Goal: Complete application form

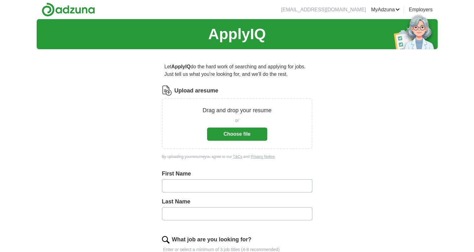
click at [221, 131] on button "Choose file" at bounding box center [237, 133] width 60 height 13
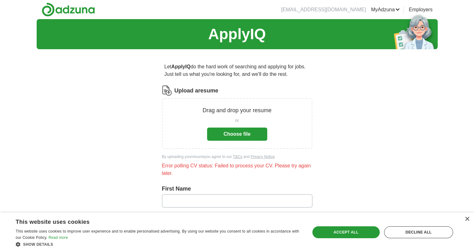
click at [228, 133] on button "Choose file" at bounding box center [237, 133] width 60 height 13
click at [224, 133] on button "Choose file" at bounding box center [237, 133] width 60 height 13
click at [94, 66] on div "ApplyIQ Let ApplyIQ do the hard work of searching and applying for jobs. Just t…" at bounding box center [237, 224] width 401 height 410
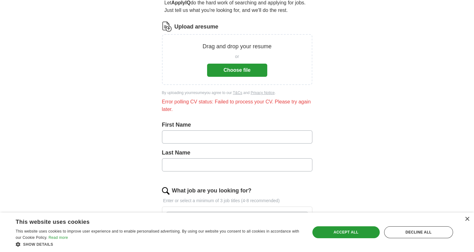
scroll to position [63, 0]
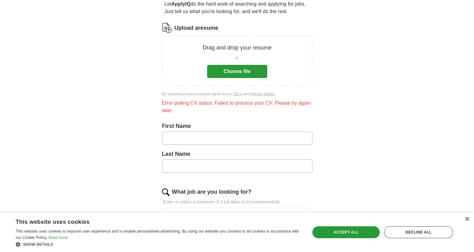
click at [215, 71] on button "Choose file" at bounding box center [237, 71] width 60 height 13
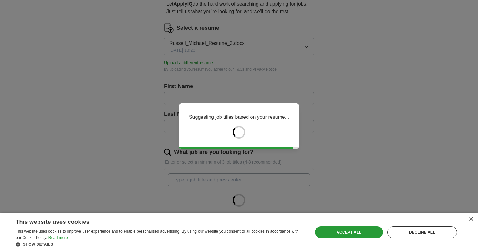
type input "*******"
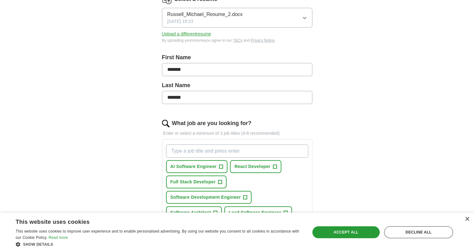
scroll to position [94, 0]
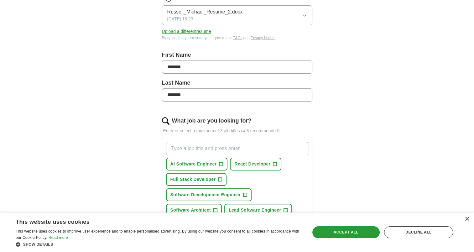
drag, startPoint x: 183, startPoint y: 110, endPoint x: -1, endPoint y: 268, distance: 242.9
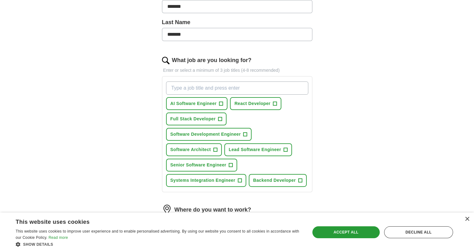
scroll to position [157, 0]
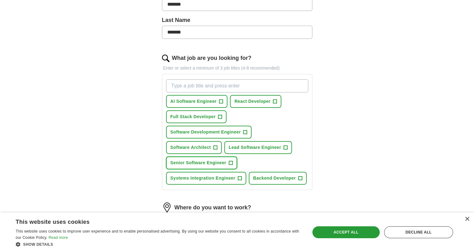
click at [179, 160] on span "Senior Software Engineer" at bounding box center [198, 162] width 56 height 7
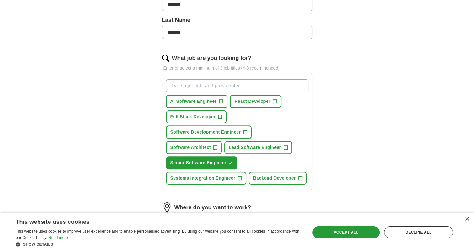
click at [193, 130] on span "Software Development Engineer" at bounding box center [205, 132] width 70 height 7
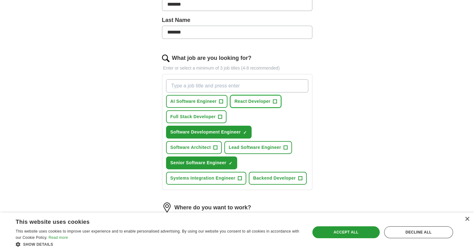
click at [250, 101] on span "React Developer" at bounding box center [252, 101] width 36 height 7
click at [174, 99] on span "AI Software Engineer" at bounding box center [193, 101] width 46 height 7
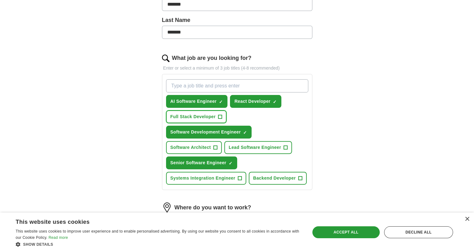
click at [178, 115] on span "Full Stack Developer" at bounding box center [192, 116] width 45 height 7
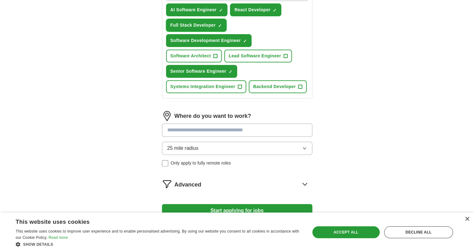
scroll to position [250, 0]
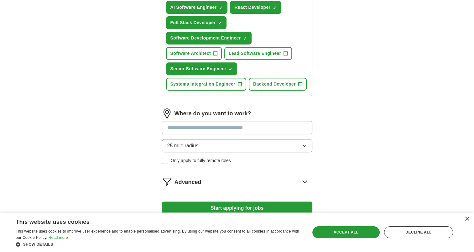
click at [178, 129] on input at bounding box center [237, 127] width 150 height 13
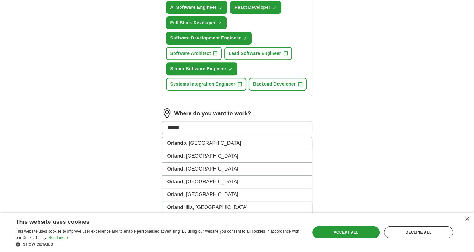
type input "*******"
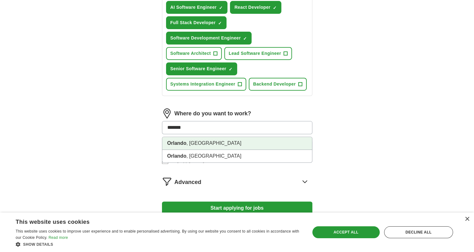
click at [189, 143] on li "[GEOGRAPHIC_DATA] , [GEOGRAPHIC_DATA]" at bounding box center [237, 143] width 150 height 13
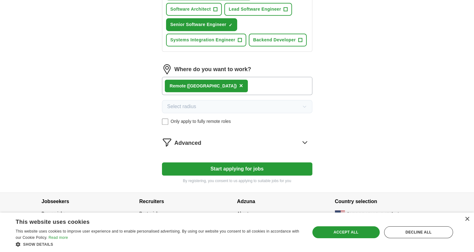
scroll to position [295, 0]
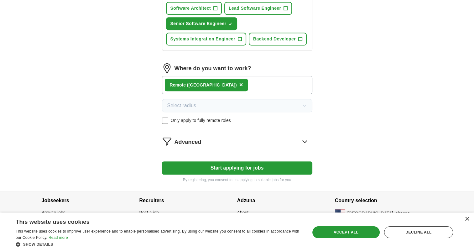
click at [208, 166] on button "Start applying for jobs" at bounding box center [237, 167] width 150 height 13
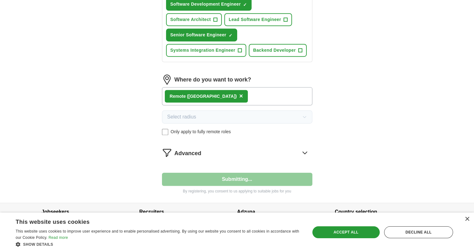
select select "**"
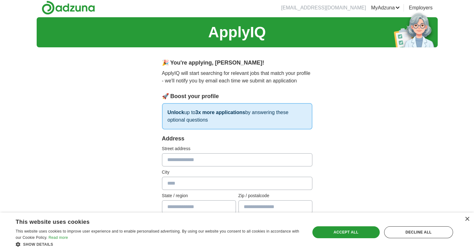
scroll to position [0, 0]
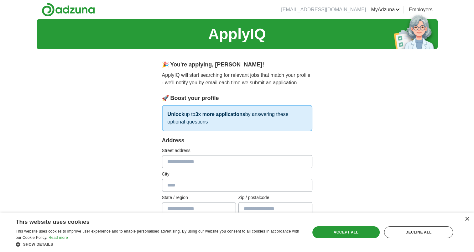
click at [172, 166] on input "text" at bounding box center [237, 161] width 150 height 13
type input "**********"
type input "*****"
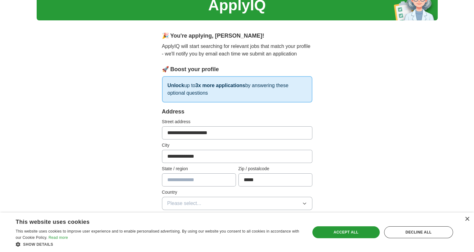
scroll to position [31, 0]
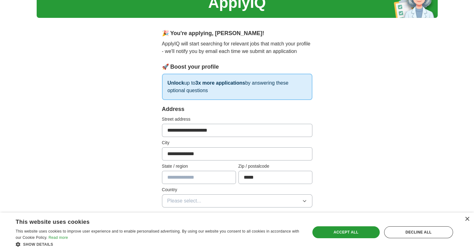
click at [189, 179] on input "text" at bounding box center [199, 177] width 74 height 13
type input "**"
click at [169, 199] on span "Please select..." at bounding box center [184, 201] width 34 height 8
click at [176, 198] on span "Please select..." at bounding box center [184, 201] width 34 height 8
click at [304, 200] on icon "button" at bounding box center [304, 200] width 5 height 5
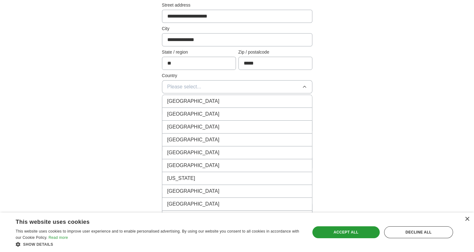
scroll to position [157, 0]
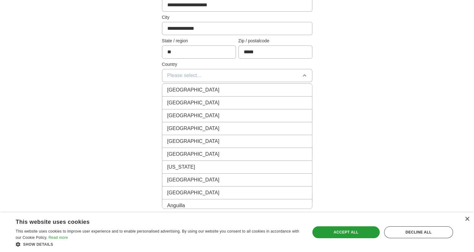
click at [195, 101] on span "[GEOGRAPHIC_DATA]" at bounding box center [193, 103] width 52 height 8
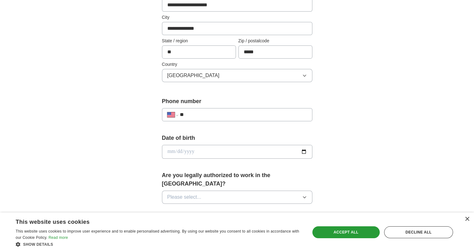
click at [205, 114] on input "**" at bounding box center [242, 115] width 127 height 8
type input "**********"
click at [199, 150] on input "date" at bounding box center [237, 152] width 150 height 14
type input "**********"
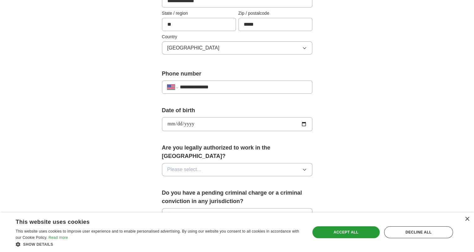
scroll to position [188, 0]
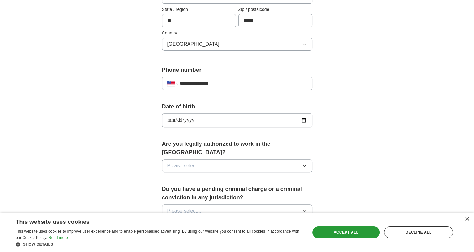
click at [184, 162] on span "Please select..." at bounding box center [184, 166] width 34 height 8
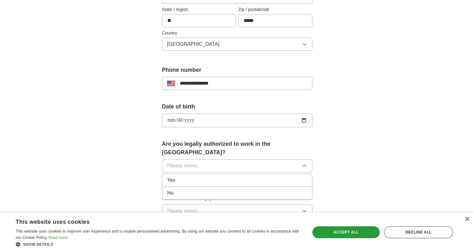
click at [174, 176] on span "Yes" at bounding box center [171, 180] width 8 height 8
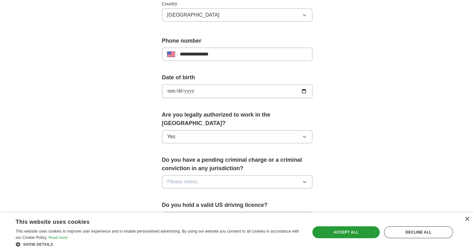
scroll to position [219, 0]
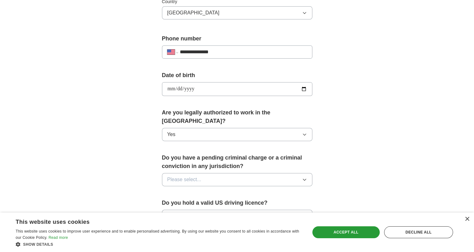
click at [174, 176] on span "Please select..." at bounding box center [184, 180] width 34 height 8
click at [165, 200] on li "No" at bounding box center [237, 206] width 150 height 13
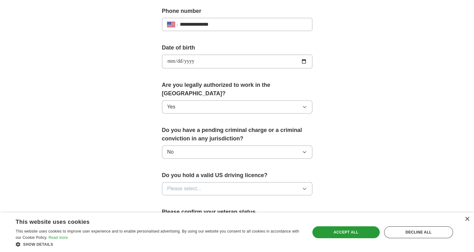
scroll to position [250, 0]
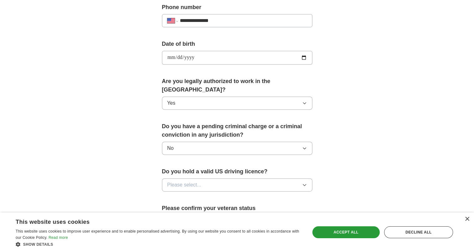
click at [171, 181] on span "Please select..." at bounding box center [184, 185] width 34 height 8
click at [170, 195] on span "Yes" at bounding box center [171, 199] width 8 height 8
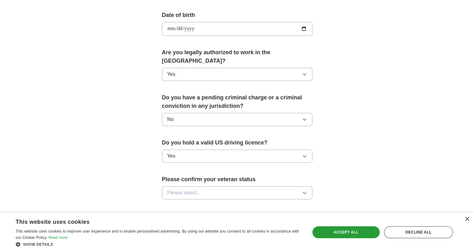
scroll to position [282, 0]
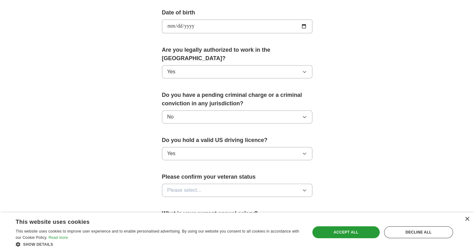
click at [184, 186] on span "Please select..." at bounding box center [184, 190] width 34 height 8
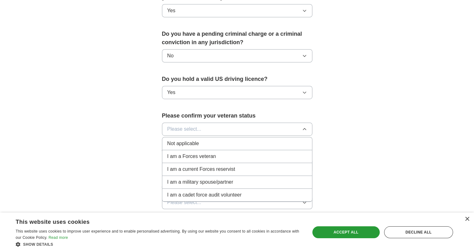
scroll to position [344, 0]
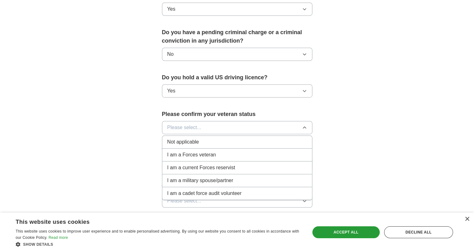
click at [174, 138] on span "Not applicable" at bounding box center [183, 142] width 32 height 8
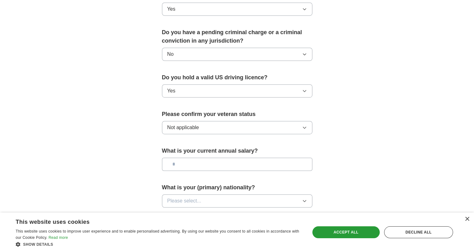
click at [181, 157] on input "text" at bounding box center [237, 163] width 150 height 13
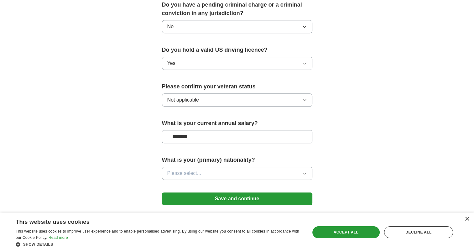
scroll to position [376, 0]
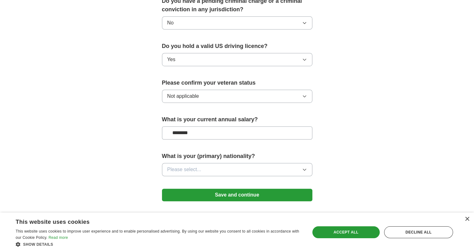
type input "********"
click at [184, 166] on span "Please select..." at bounding box center [184, 170] width 34 height 8
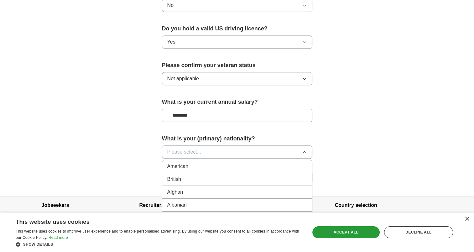
scroll to position [407, 0]
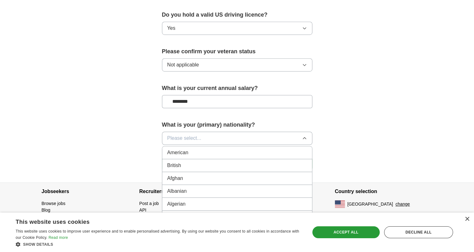
click at [175, 149] on span "American" at bounding box center [177, 153] width 21 height 8
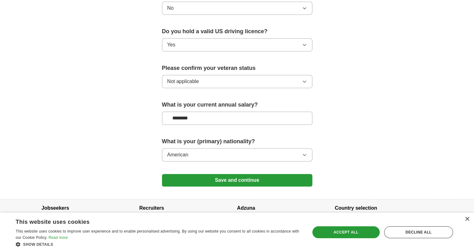
click at [210, 174] on button "Save and continue" at bounding box center [237, 180] width 150 height 13
